Goal: Transaction & Acquisition: Book appointment/travel/reservation

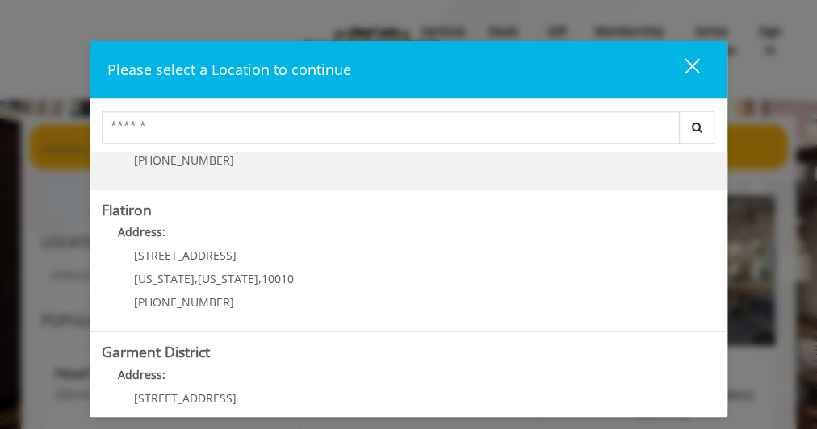
scroll to position [453, 0]
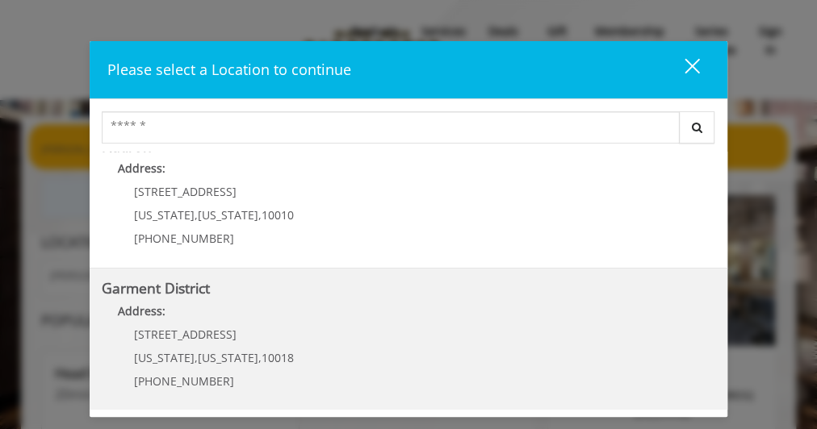
click at [485, 362] on District "Garment District Address: 1400 Broadway New York , New York , 10018 (212) 997-4…" at bounding box center [408, 340] width 612 height 118
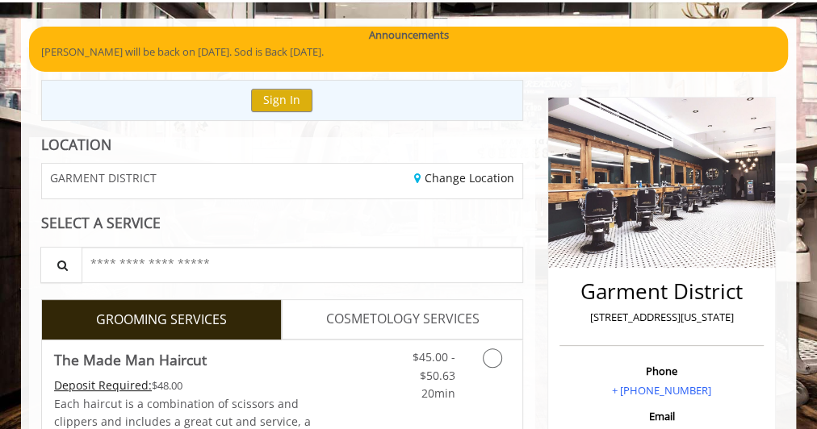
scroll to position [216, 0]
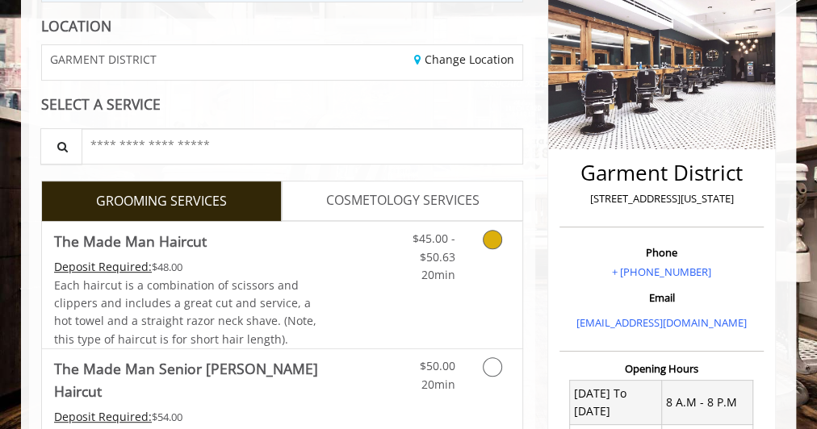
click at [450, 240] on span "$45.00 - $50.63" at bounding box center [432, 247] width 43 height 33
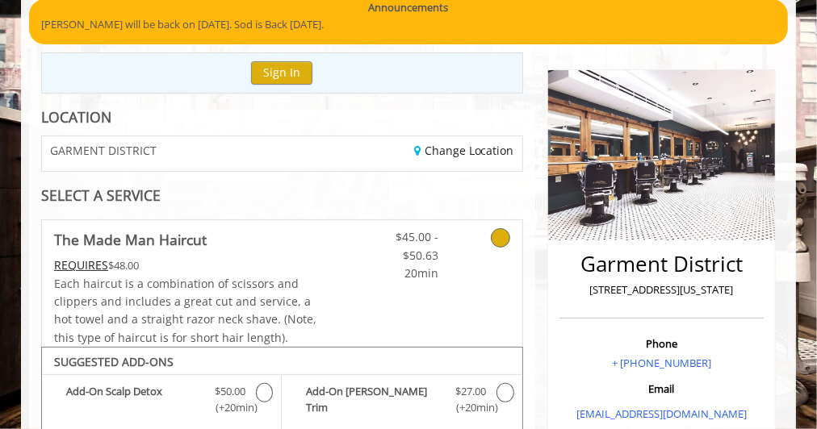
scroll to position [123, 0]
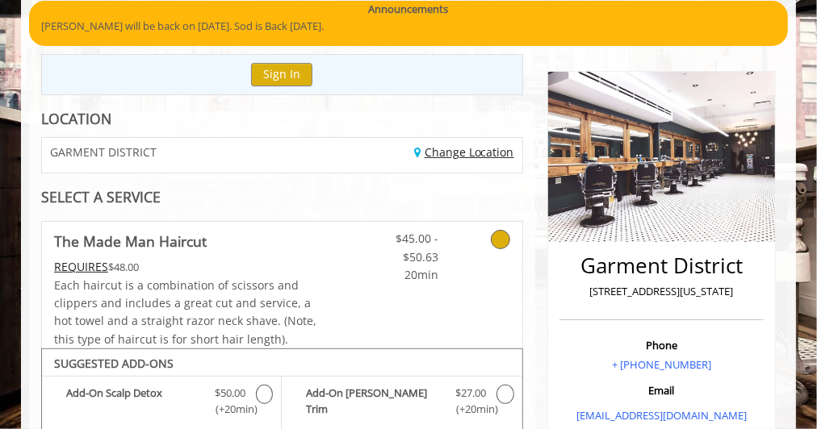
click at [494, 147] on link "Change Location" at bounding box center [464, 151] width 100 height 15
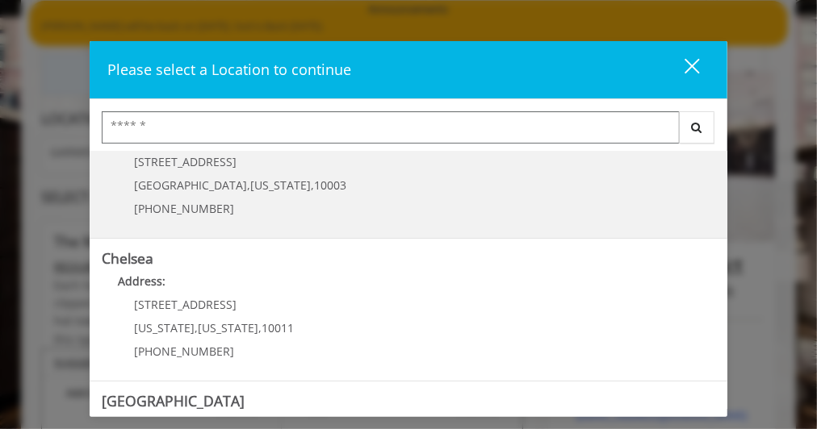
scroll to position [0, 0]
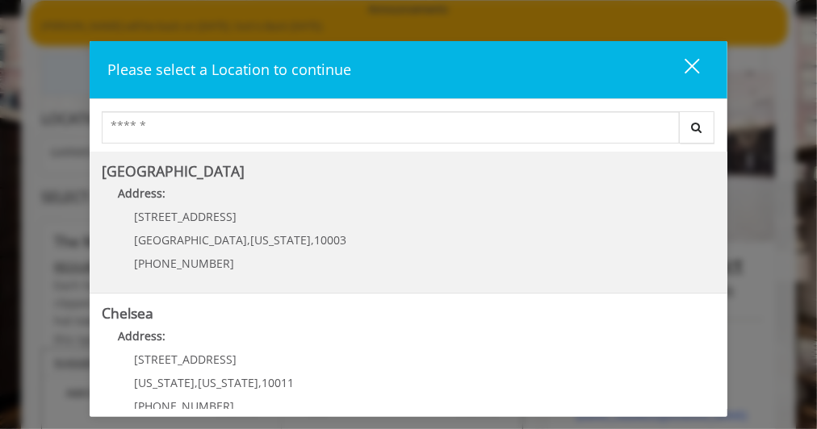
click at [466, 215] on Village "Greenwich Village Address: 60 E 8th St Manhattan , New York , 10003 (212) 598-1…" at bounding box center [408, 223] width 612 height 118
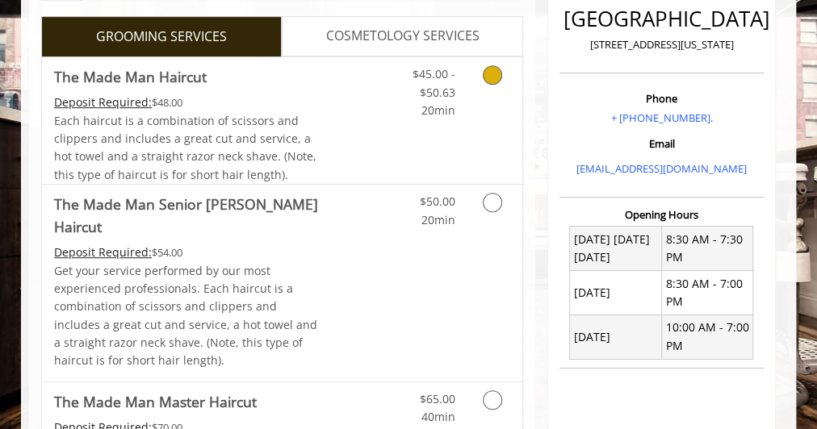
click at [437, 116] on link "$45.00 - $50.63 20min" at bounding box center [428, 88] width 52 height 62
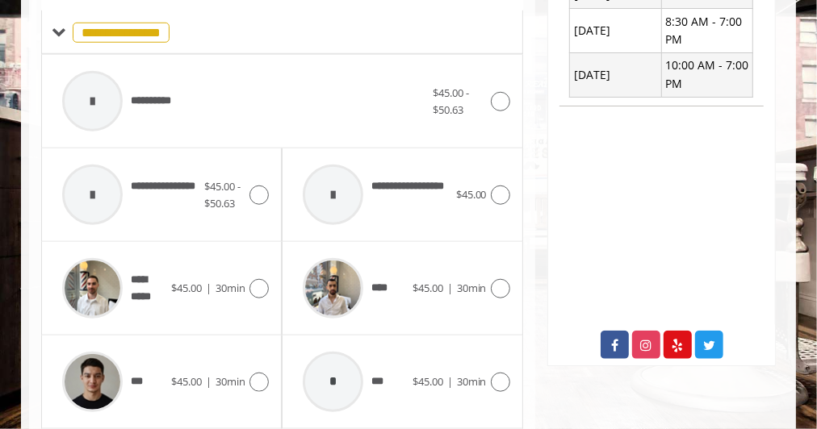
scroll to position [644, 0]
click at [110, 270] on img at bounding box center [92, 287] width 61 height 61
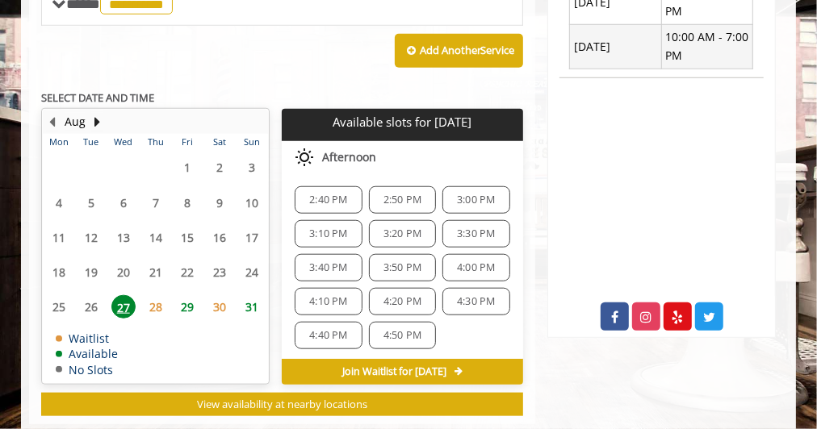
scroll to position [672, 0]
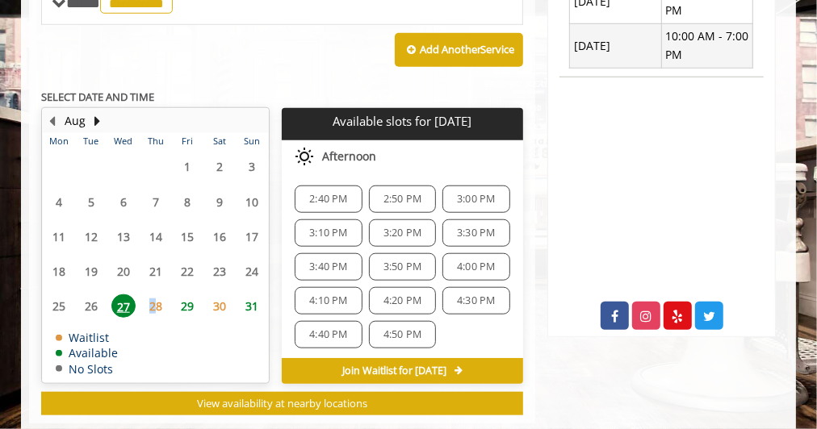
drag, startPoint x: 144, startPoint y: 299, endPoint x: 152, endPoint y: 299, distance: 8.9
click at [152, 299] on span "28" at bounding box center [156, 306] width 24 height 23
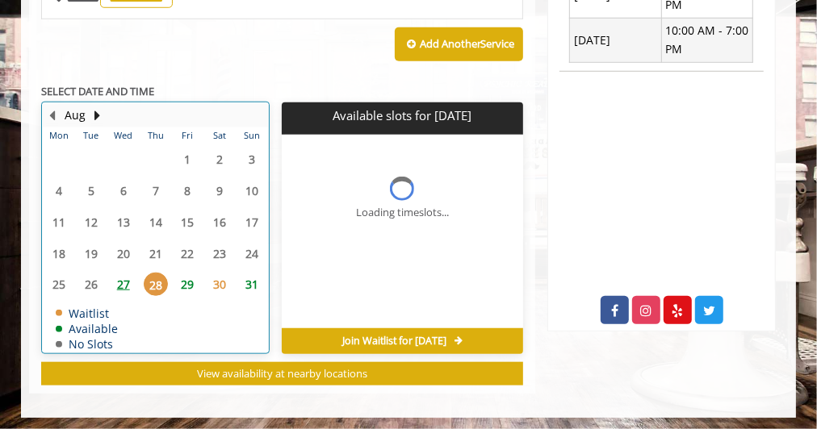
click at [152, 299] on table "Mon Tue Wed Thu Fri Sat Sun 28 29 30 31 1 2 3 4 5 6 7 8 9 10 11 12 13 14 15 16 …" at bounding box center [155, 239] width 225 height 225
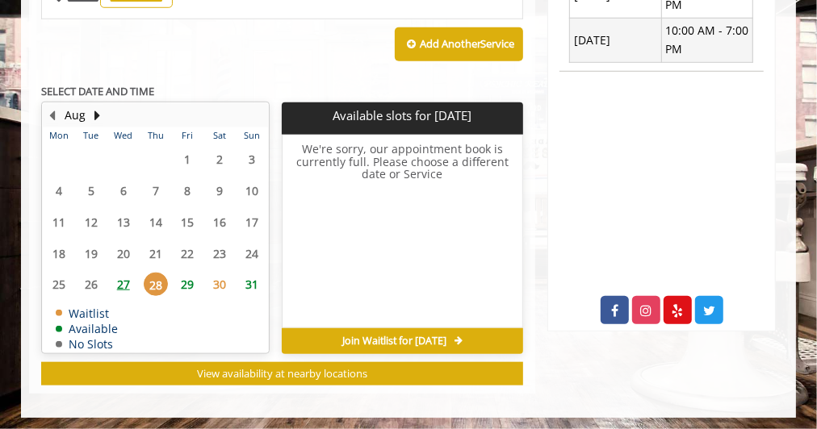
click at [183, 280] on span "29" at bounding box center [188, 284] width 24 height 23
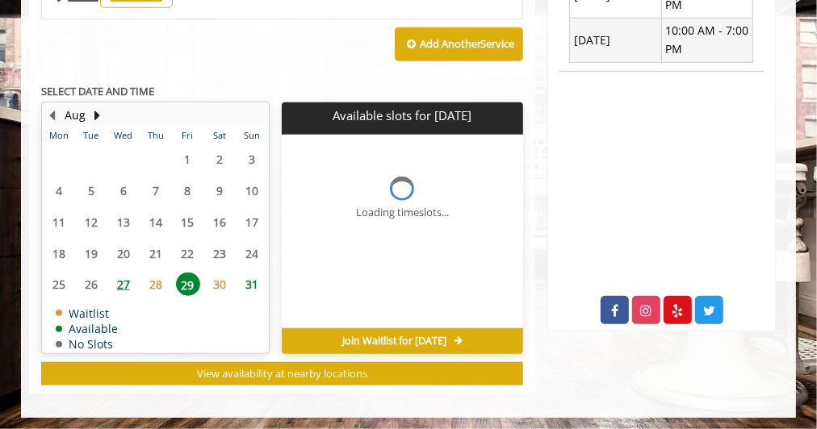
scroll to position [701, 0]
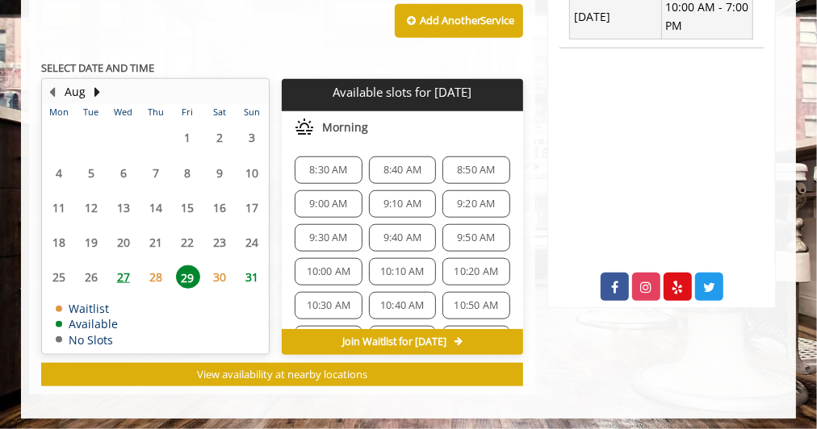
click at [128, 273] on span "27" at bounding box center [123, 276] width 24 height 23
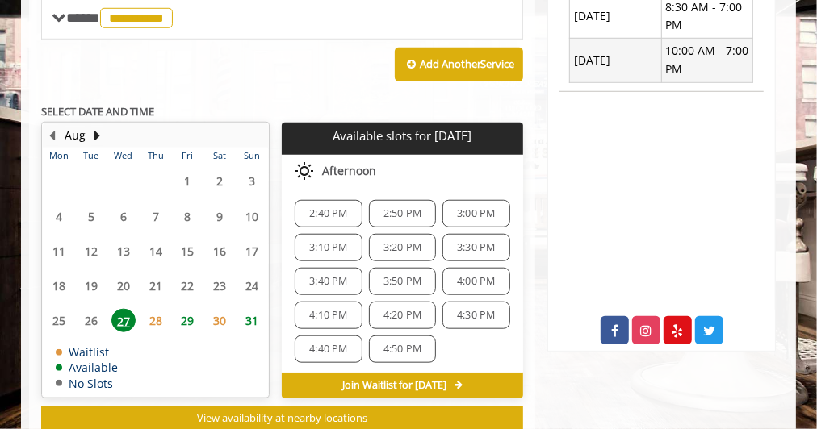
scroll to position [657, 0]
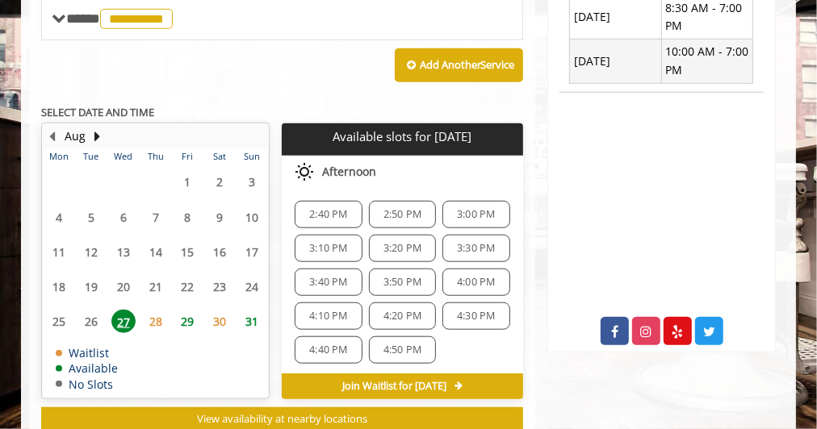
click at [198, 310] on span "29" at bounding box center [188, 321] width 24 height 23
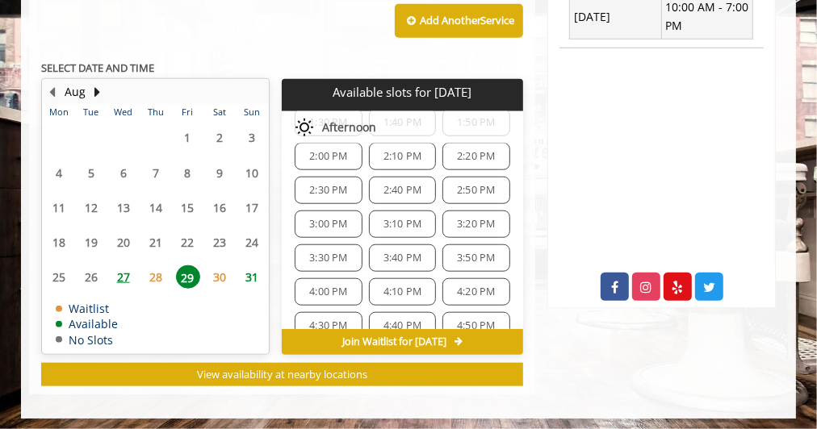
scroll to position [440, 0]
click at [252, 273] on span "31" at bounding box center [252, 276] width 24 height 23
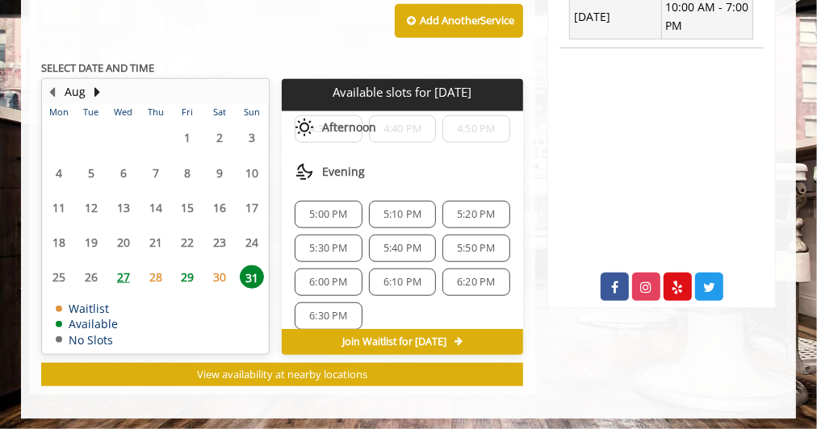
scroll to position [0, 0]
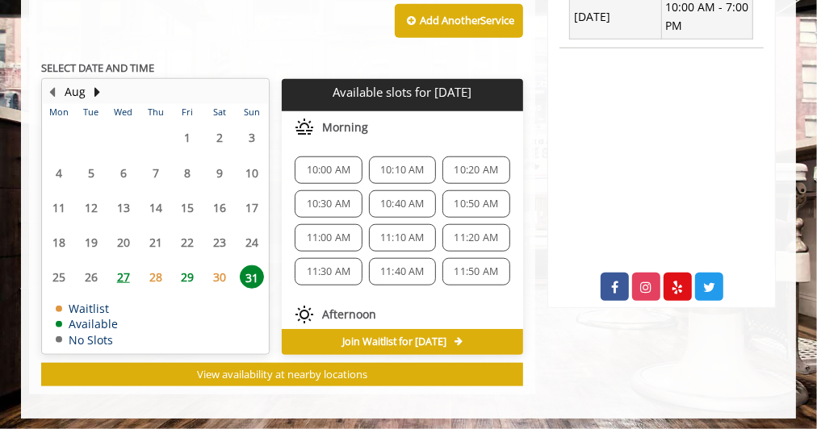
click at [221, 269] on span "30" at bounding box center [219, 276] width 24 height 23
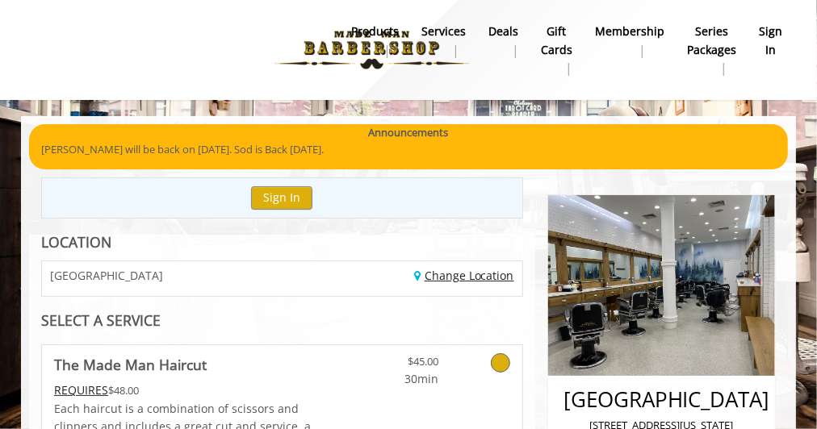
click at [465, 278] on link "Change Location" at bounding box center [464, 275] width 100 height 15
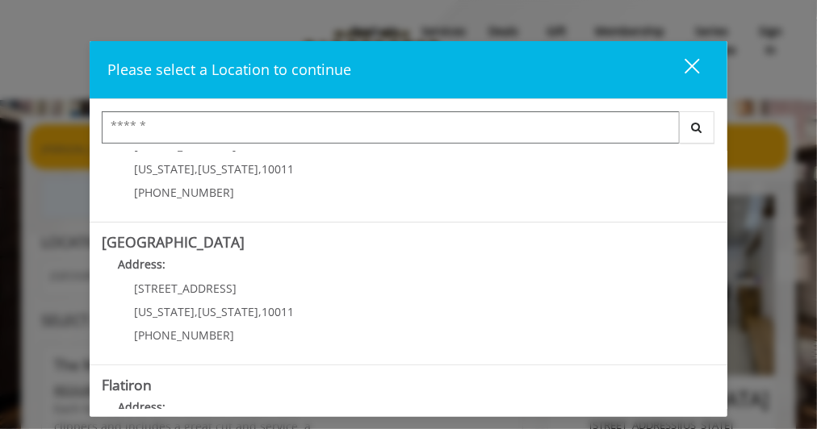
scroll to position [453, 0]
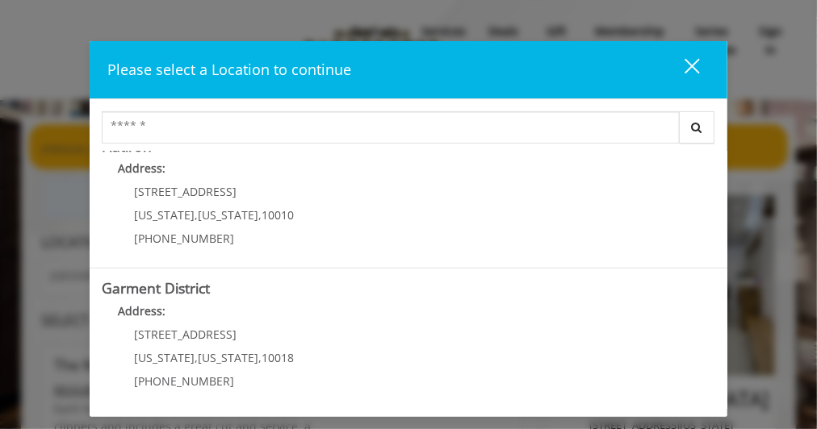
click at [687, 66] on div "close" at bounding box center [682, 69] width 32 height 24
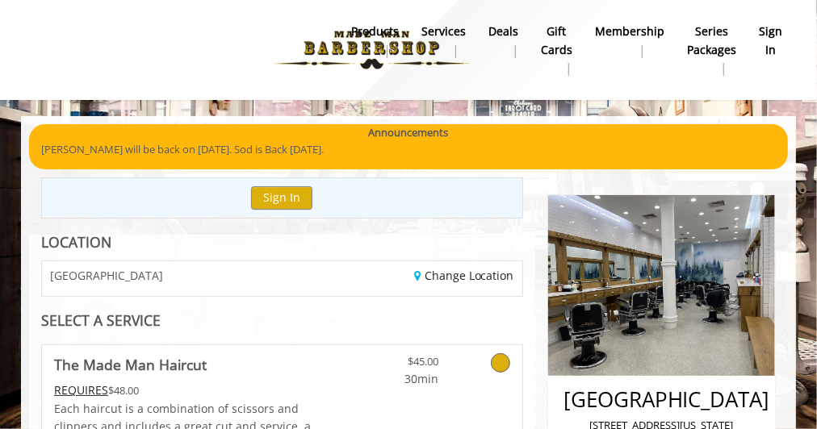
click at [410, 48] on link "Services" at bounding box center [443, 41] width 67 height 42
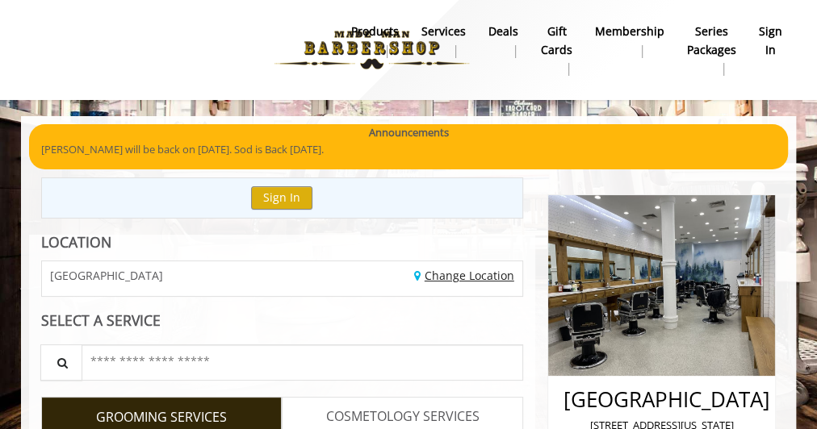
click at [466, 268] on link "Change Location" at bounding box center [464, 275] width 100 height 15
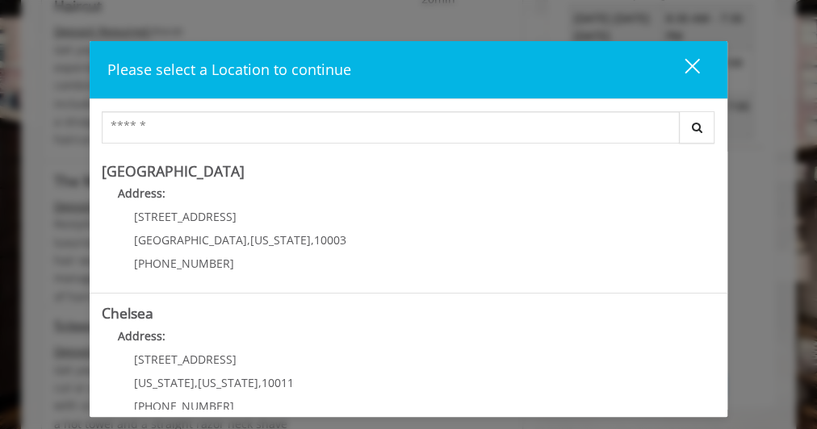
click at [694, 65] on div "close" at bounding box center [682, 69] width 32 height 24
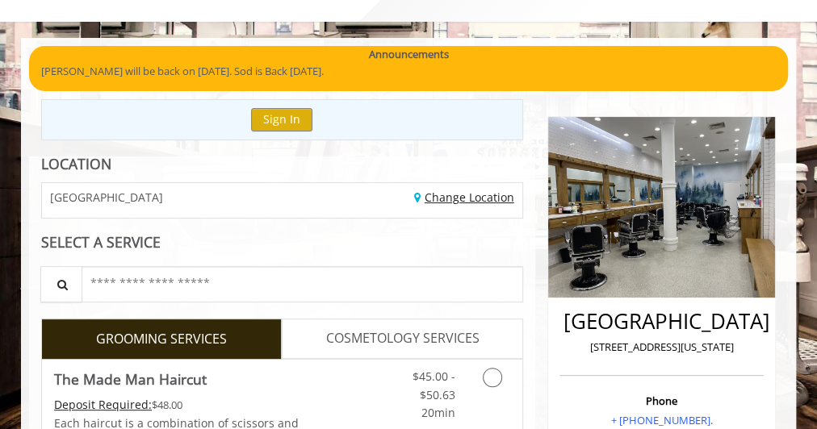
scroll to position [79, 0]
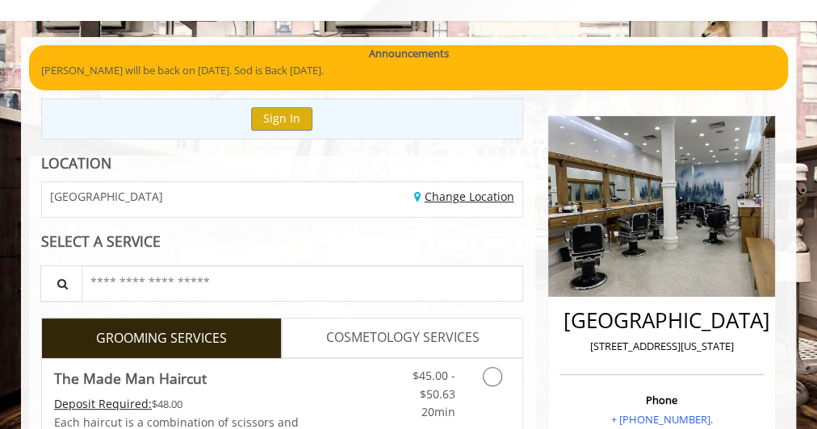
click at [479, 191] on link "Change Location" at bounding box center [464, 196] width 100 height 15
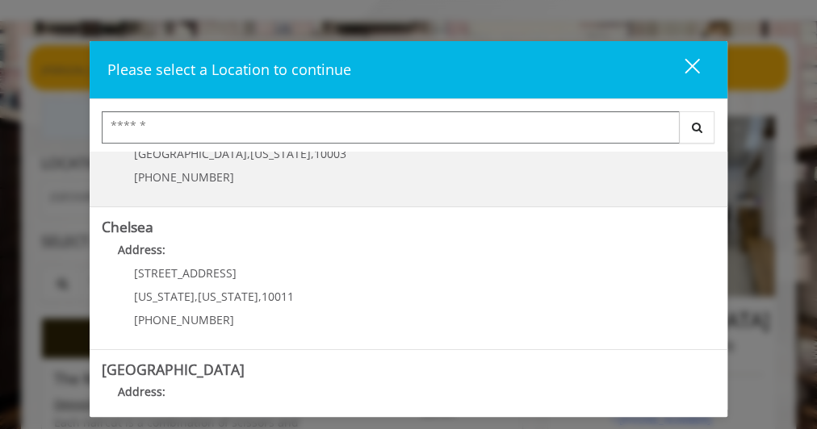
scroll to position [77, 0]
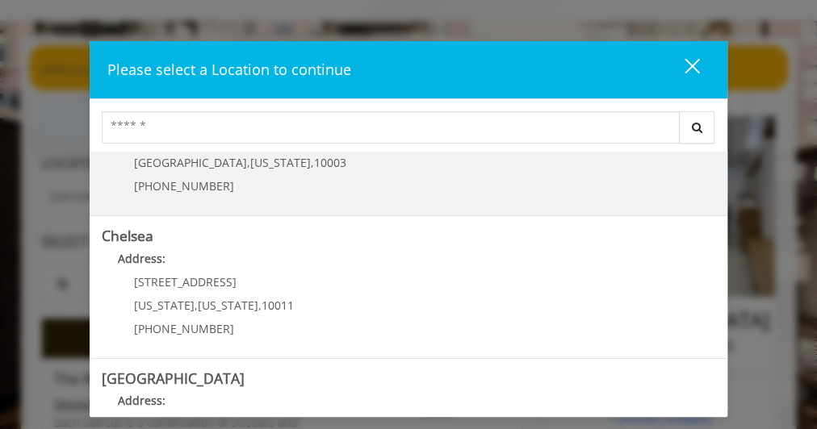
click at [463, 267] on p "Address:" at bounding box center [408, 263] width 612 height 26
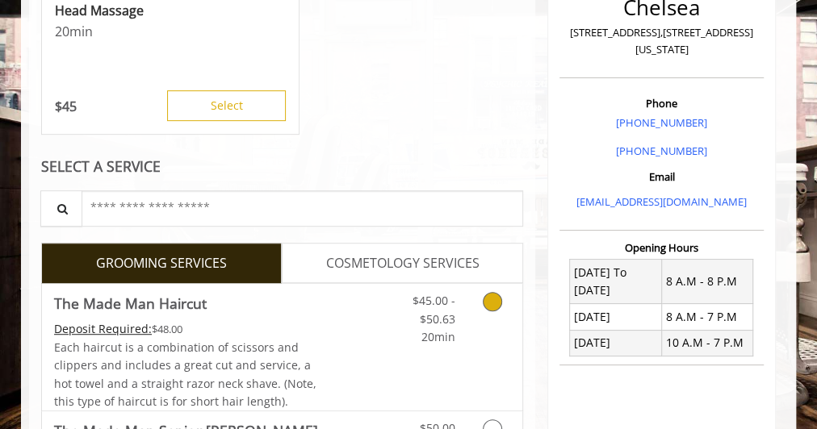
click at [400, 331] on div "$45.00 - $50.63 20min" at bounding box center [428, 315] width 77 height 62
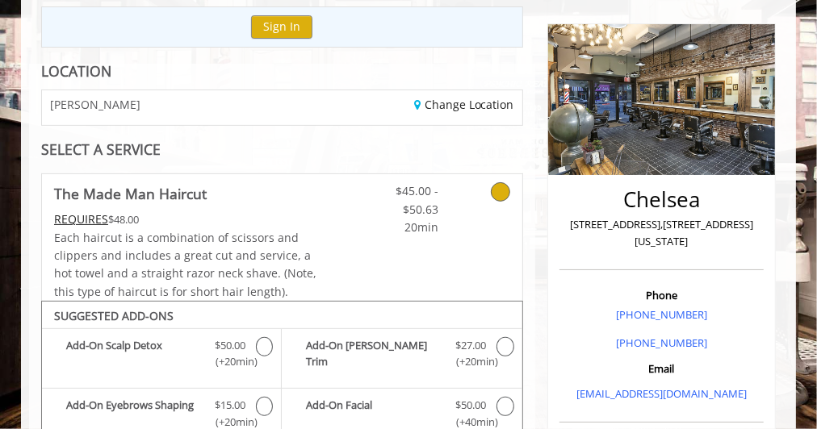
scroll to position [170, 0]
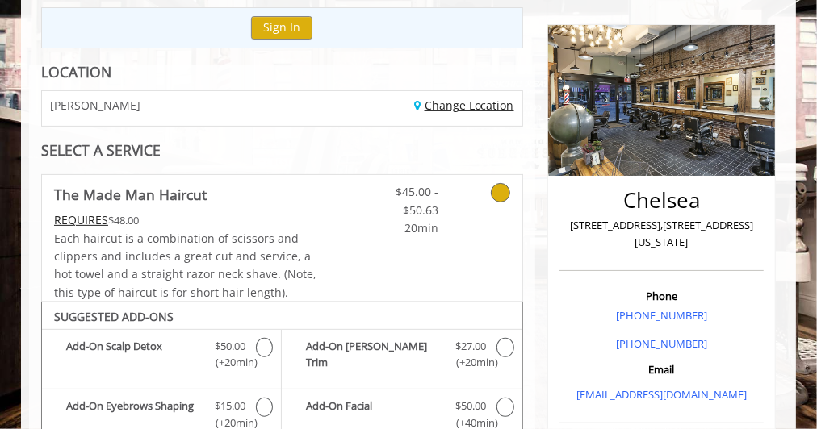
click at [455, 110] on link "Change Location" at bounding box center [464, 105] width 100 height 15
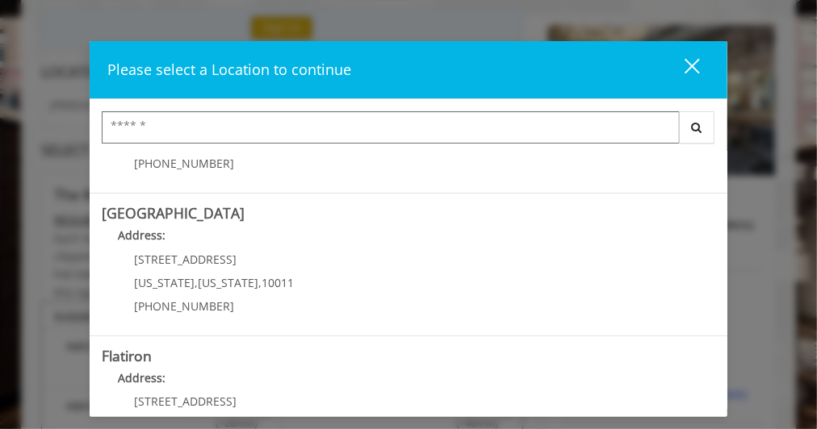
scroll to position [244, 0]
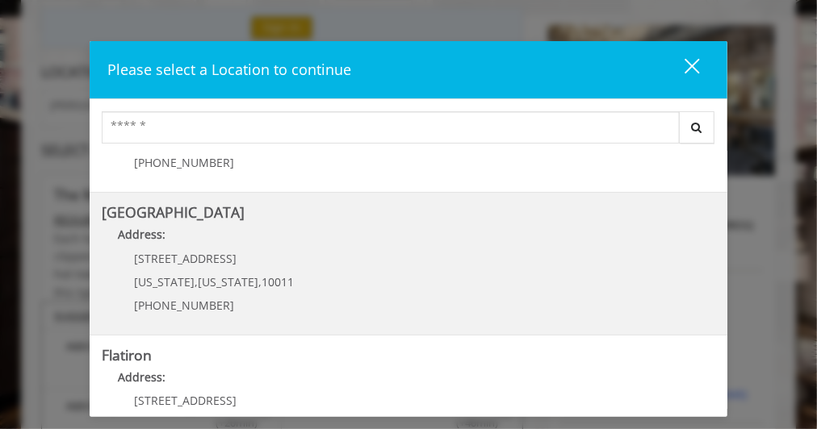
click at [377, 276] on Street "[GEOGRAPHIC_DATA] Address: [STREET_ADDRESS][US_STATE][US_STATE] (646) 850-0041" at bounding box center [408, 264] width 612 height 118
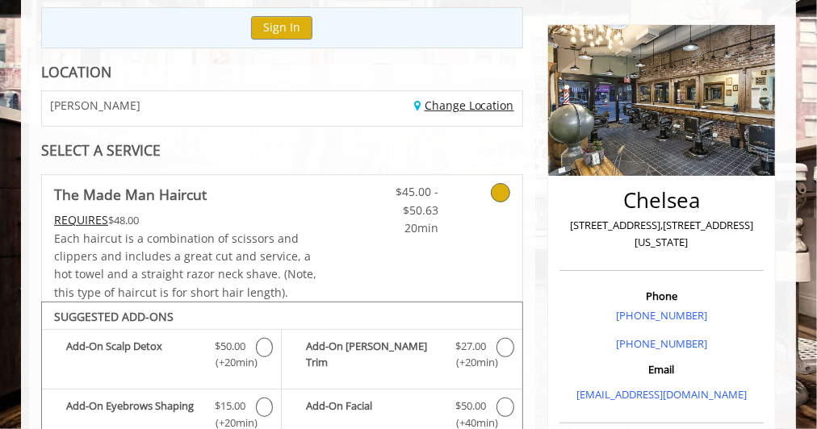
scroll to position [257, 0]
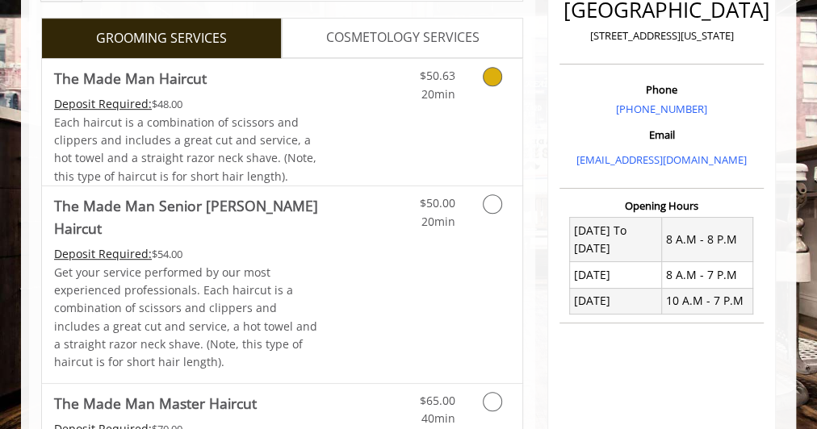
click at [399, 141] on link "Discounted Price" at bounding box center [362, 122] width 80 height 127
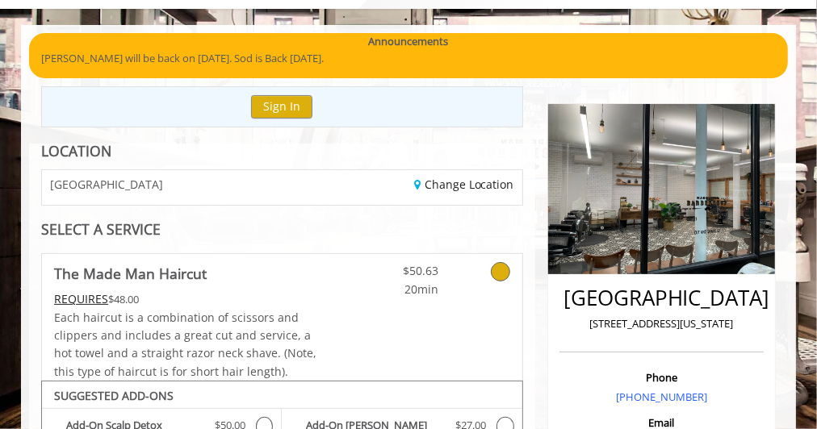
scroll to position [78, 0]
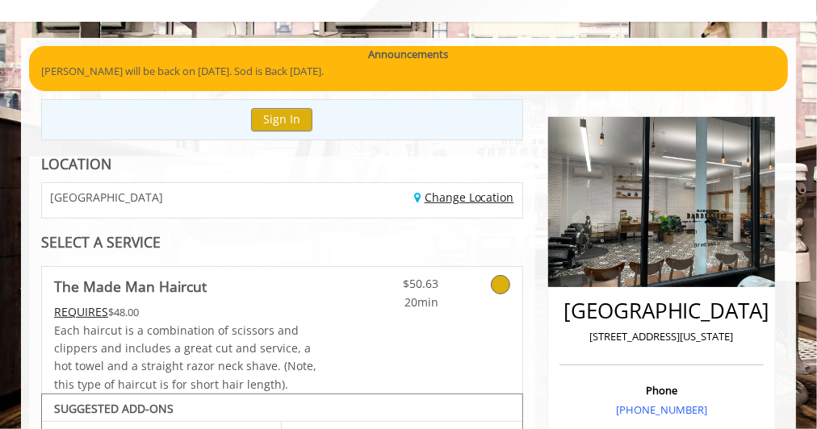
click at [453, 197] on link "Change Location" at bounding box center [464, 197] width 100 height 15
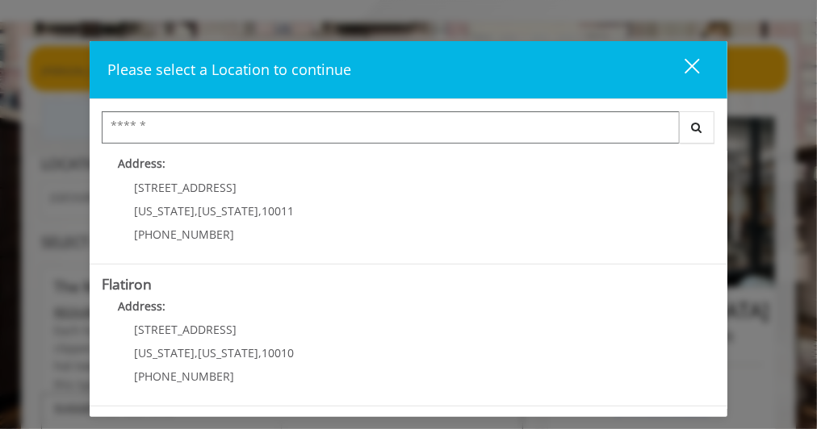
scroll to position [432, 0]
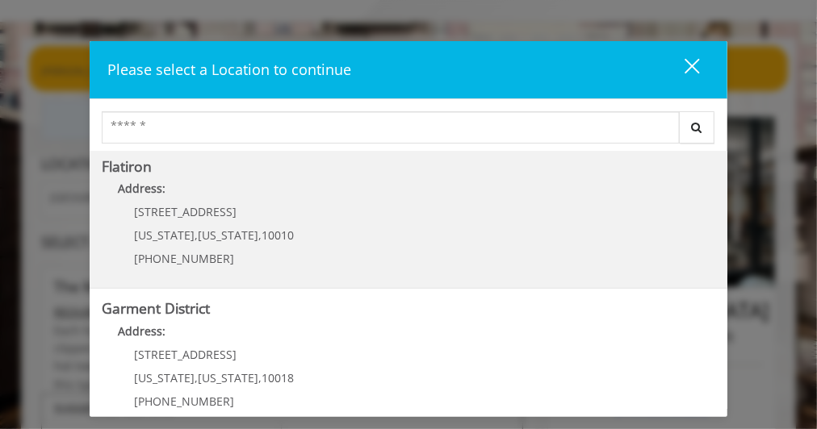
click at [456, 227] on "Flatiron Address: [STREET_ADDRESS][US_STATE][US_STATE] (917) 475-1765" at bounding box center [408, 218] width 612 height 118
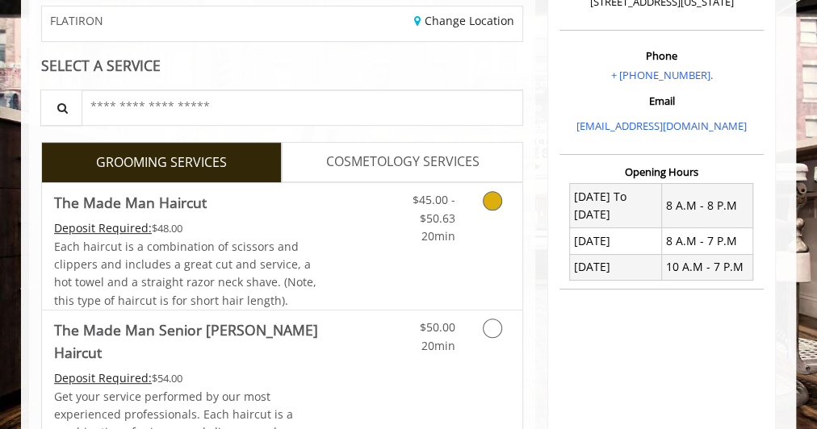
click at [456, 227] on div "$45.00 - $50.63 20min" at bounding box center [428, 214] width 77 height 62
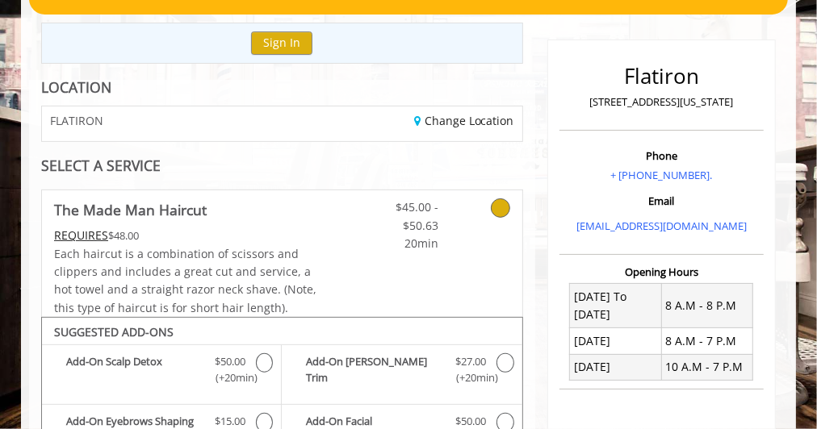
scroll to position [153, 0]
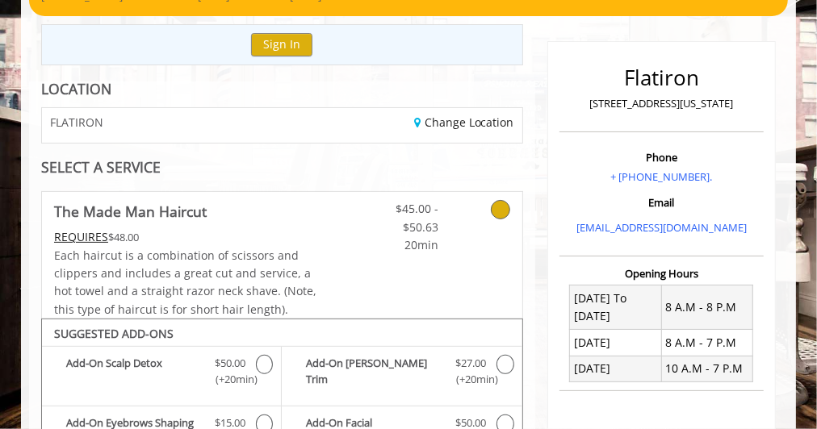
click at [495, 132] on div "Change Location" at bounding box center [408, 125] width 252 height 35
click at [495, 124] on link "Change Location" at bounding box center [464, 122] width 100 height 15
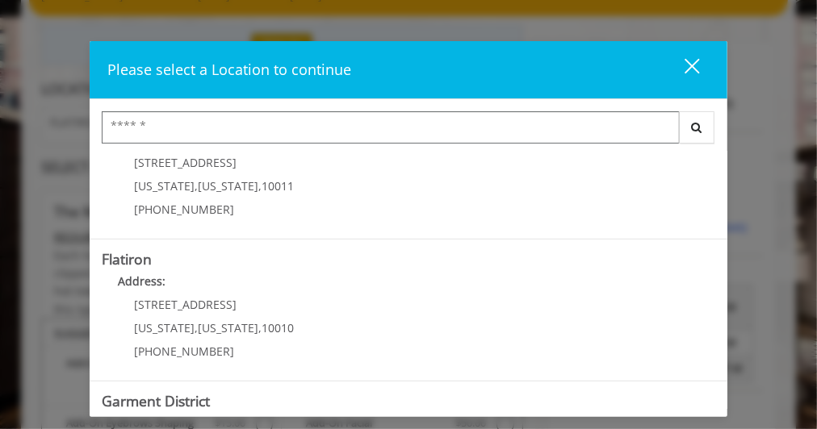
scroll to position [453, 0]
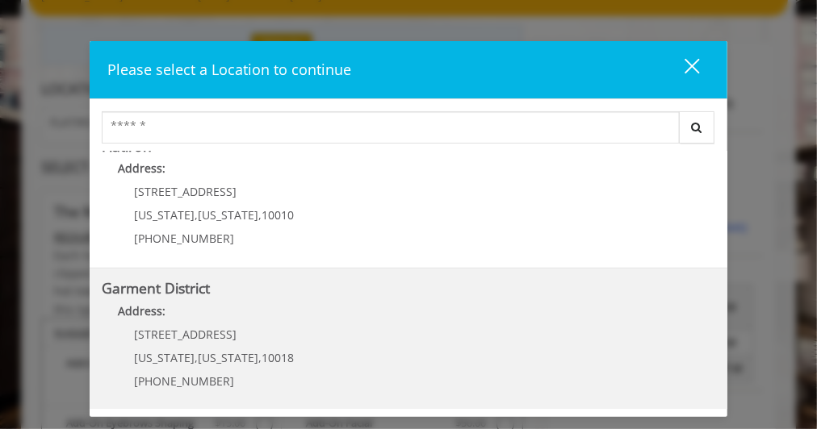
click at [453, 382] on District "Garment District Address: 1400 Broadway New York , New York , 10018 (212) 997-4…" at bounding box center [408, 340] width 612 height 118
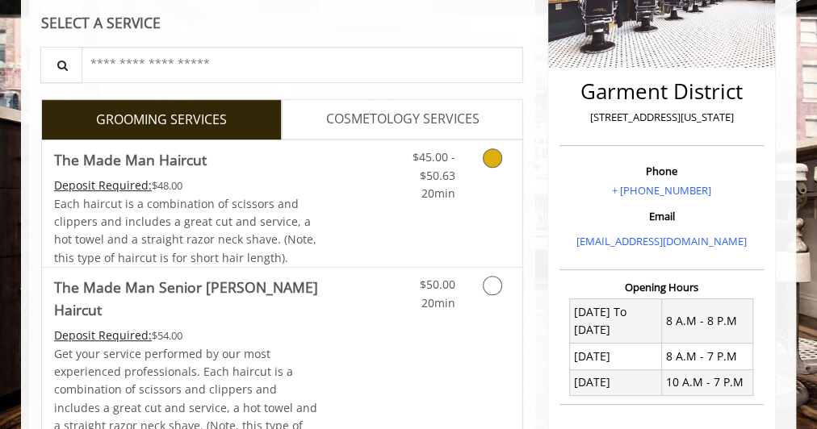
click at [474, 210] on div "$45.00 - $50.63 20min" at bounding box center [462, 203] width 120 height 127
